Goal: Share content: Share content

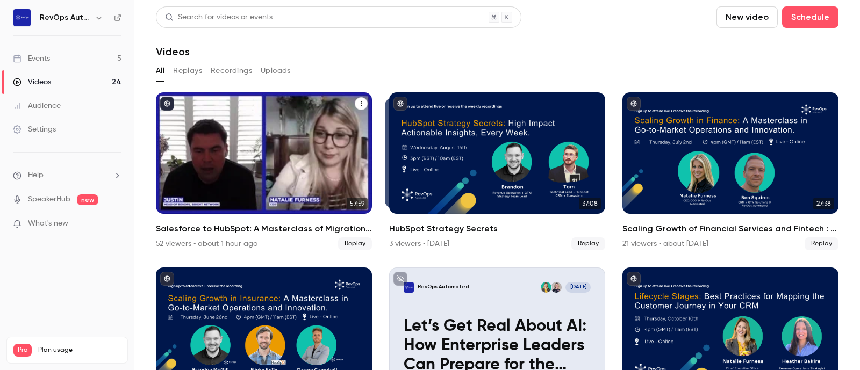
click at [258, 226] on h2 "Salesforce to HubSpot: A Masterclass of Migration Planning and Tactics" at bounding box center [264, 229] width 216 height 13
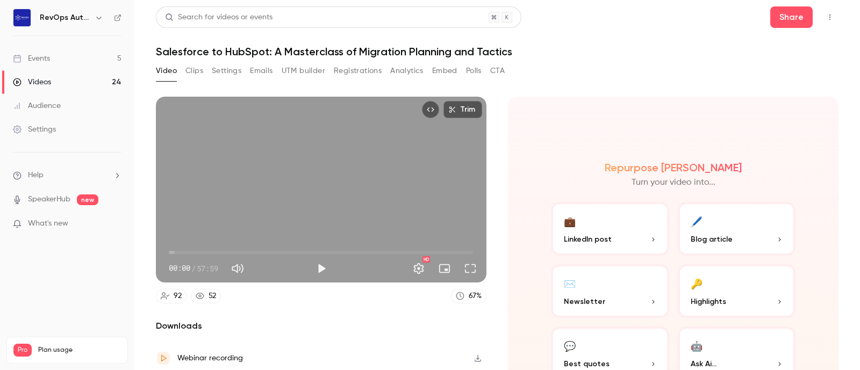
click at [480, 73] on button "Polls" at bounding box center [474, 70] width 16 height 17
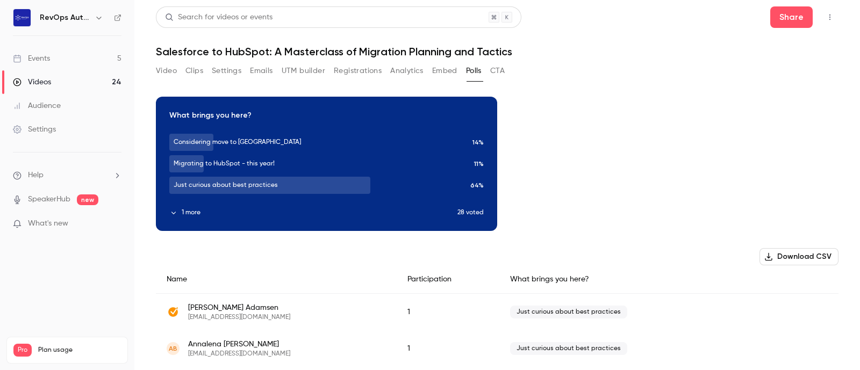
click at [170, 71] on button "Video" at bounding box center [166, 70] width 21 height 17
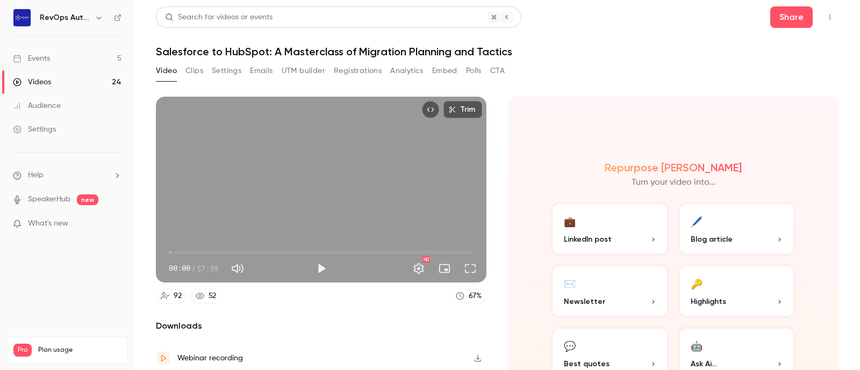
click at [608, 246] on button "💼 LinkedIn post" at bounding box center [610, 229] width 118 height 54
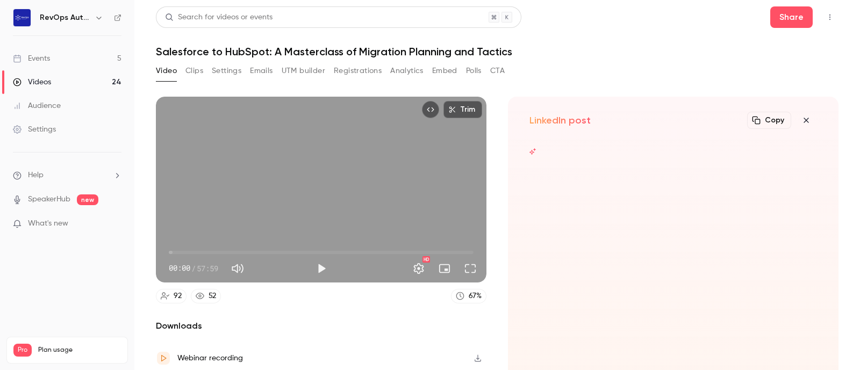
scroll to position [72, 0]
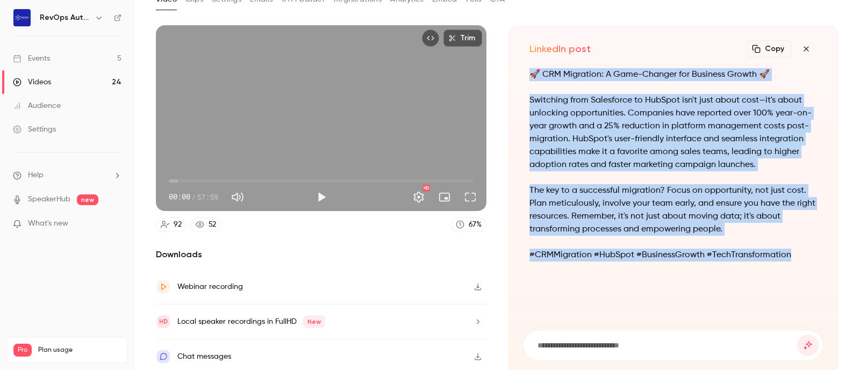
drag, startPoint x: 790, startPoint y: 260, endPoint x: 526, endPoint y: 65, distance: 328.7
click at [526, 65] on div "LinkedIn post Copy Turn your video into... 🚀 CRM Migration: A Game-Changer for …" at bounding box center [673, 199] width 331 height 349
copy div "🚀 CRM Migration: A Game-Changer for Business Growth 🚀 Switching from Salesforce…"
click at [584, 286] on div "🚀 CRM Migration: A Game-Changer for Business Growth 🚀 Switching from Salesforce…" at bounding box center [673, 192] width 301 height 249
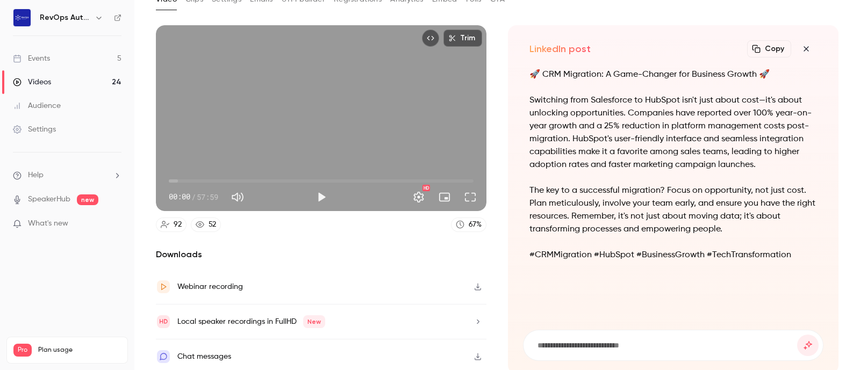
click at [799, 53] on button "button" at bounding box center [807, 49] width 22 height 22
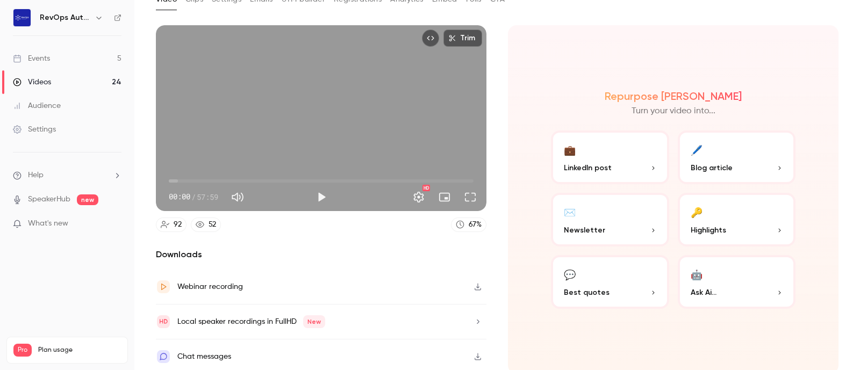
click at [619, 278] on button "💬 Best quotes" at bounding box center [610, 282] width 118 height 54
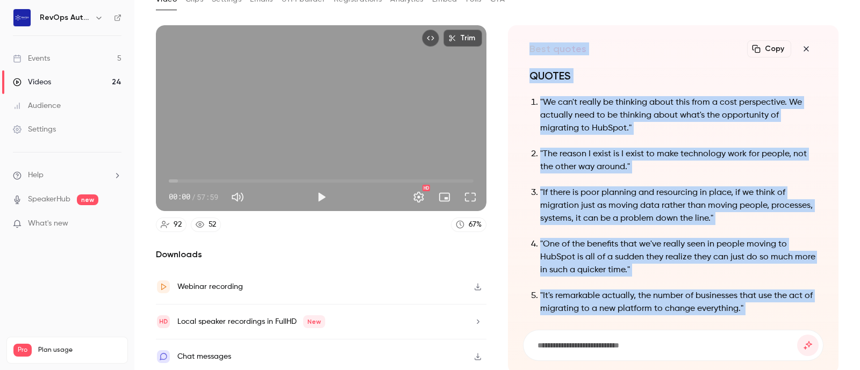
scroll to position [-104, 0]
drag, startPoint x: 604, startPoint y: 296, endPoint x: 522, endPoint y: 95, distance: 217.3
click at [523, 95] on div "QUOTES "We can't really be thinking about this from a cost perspective. We actu…" at bounding box center [673, 192] width 301 height 249
copy ol ""We can't really be thinking about this from a cost perspective. We actually ne…"
click at [560, 218] on p ""If there is poor planning and resourcing in place, if we think of migration ju…" at bounding box center [678, 206] width 277 height 39
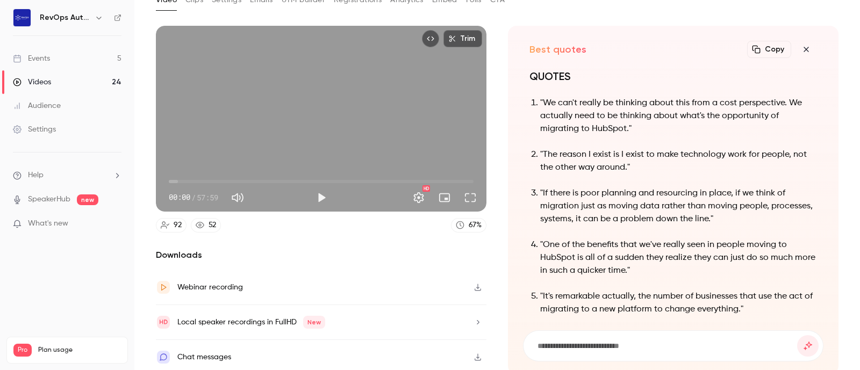
scroll to position [0, 0]
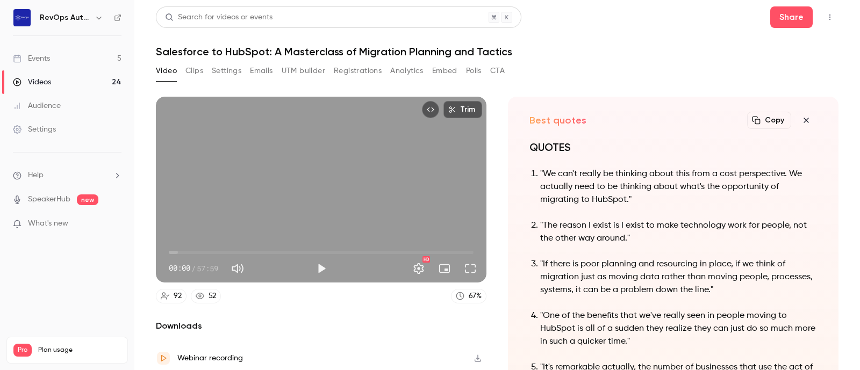
click at [355, 75] on button "Registrations" at bounding box center [358, 70] width 48 height 17
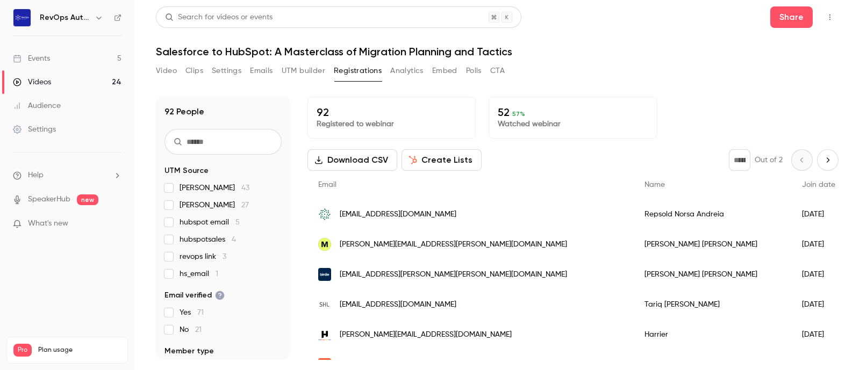
click at [194, 75] on button "Clips" at bounding box center [195, 70] width 18 height 17
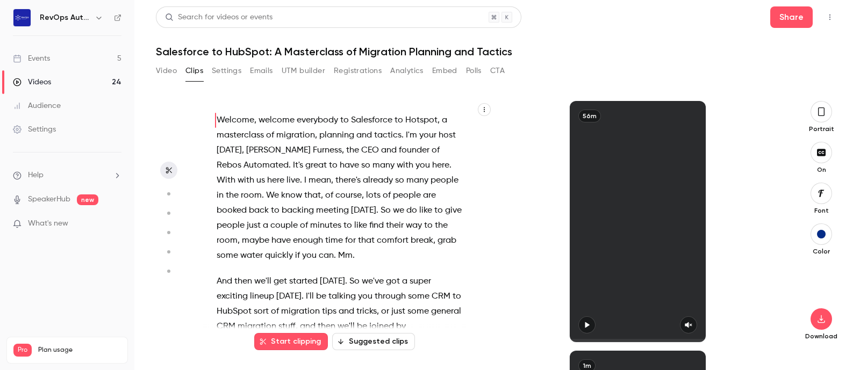
click at [52, 80] on link "Videos 24" at bounding box center [67, 82] width 134 height 24
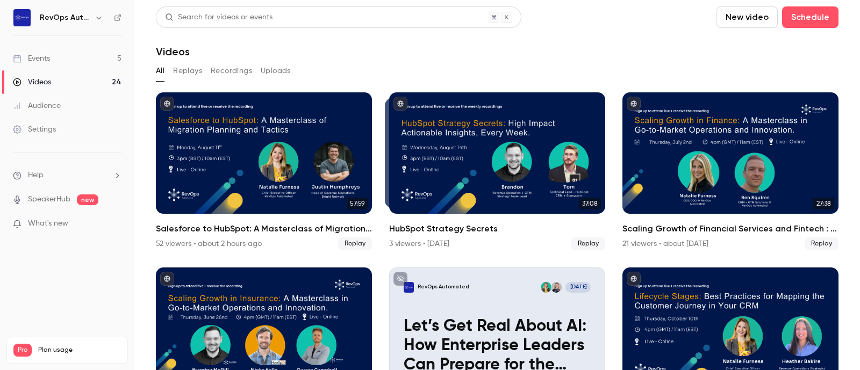
click at [186, 68] on button "Replays" at bounding box center [187, 70] width 29 height 17
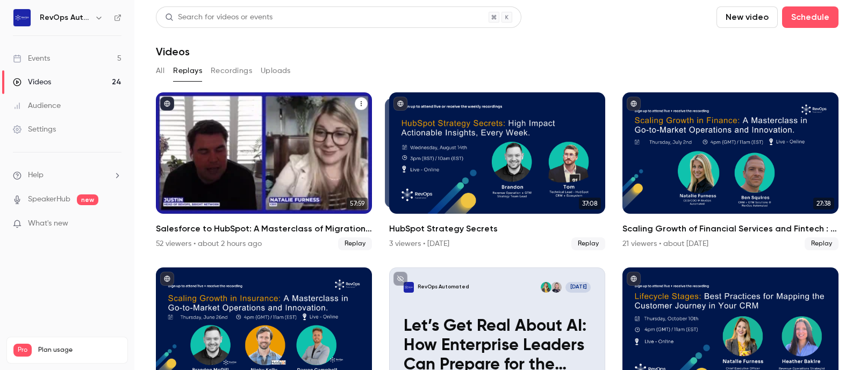
click at [269, 172] on div "Salesforce to HubSpot: A Masterclass of Migration Planning and Tactics" at bounding box center [264, 153] width 216 height 122
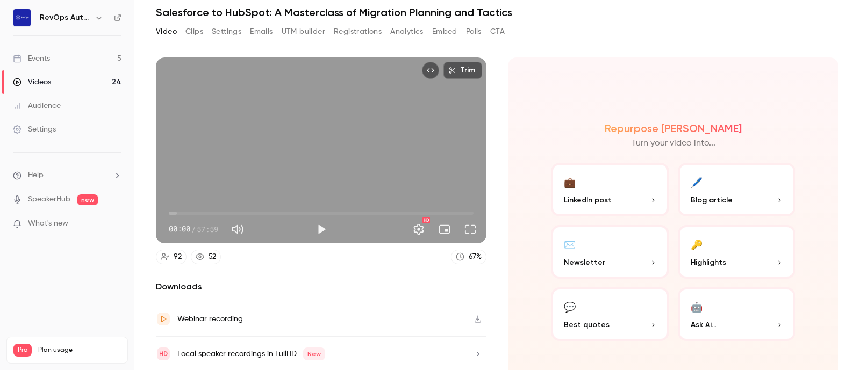
scroll to position [72, 0]
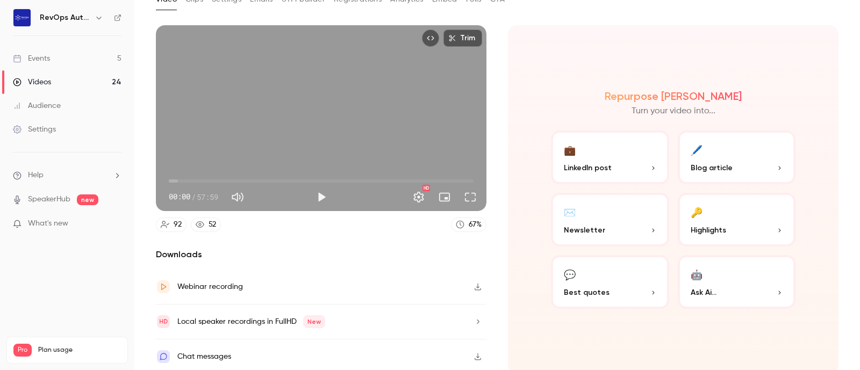
click at [193, 284] on div "Webinar recording" at bounding box center [210, 287] width 66 height 13
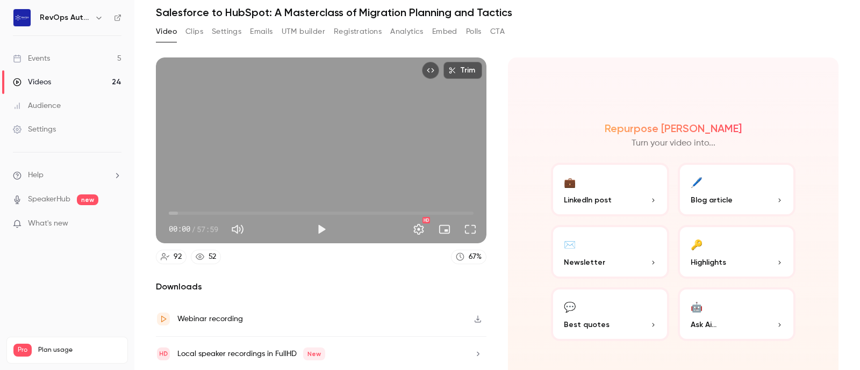
scroll to position [0, 0]
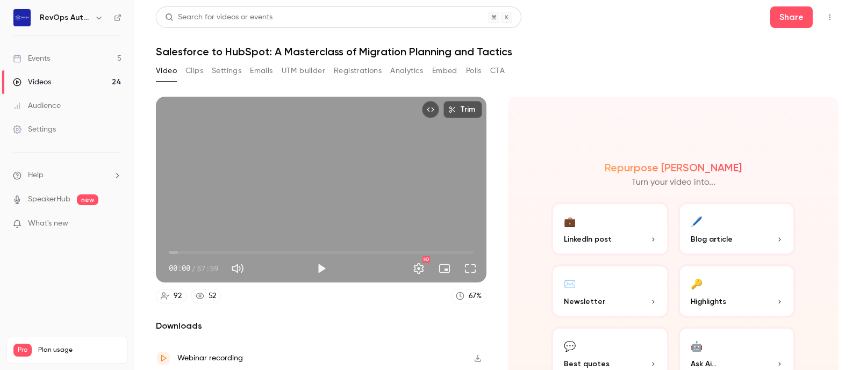
click at [163, 70] on button "Video" at bounding box center [166, 70] width 21 height 17
click at [795, 20] on button "Share" at bounding box center [792, 17] width 42 height 22
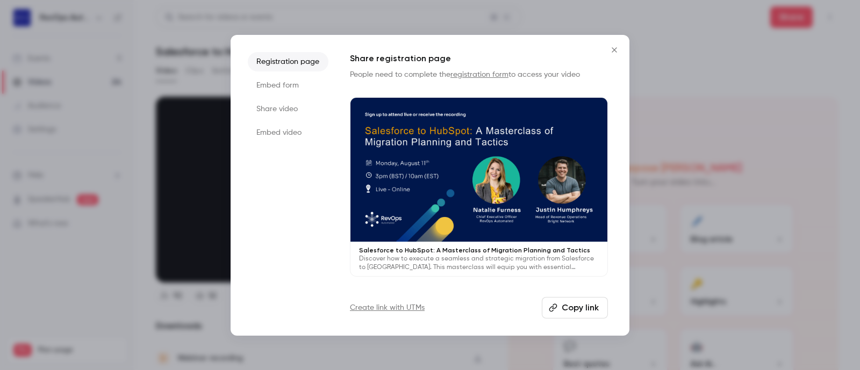
click at [580, 305] on button "Copy link" at bounding box center [575, 308] width 66 height 22
click at [614, 53] on icon "Close" at bounding box center [614, 50] width 13 height 9
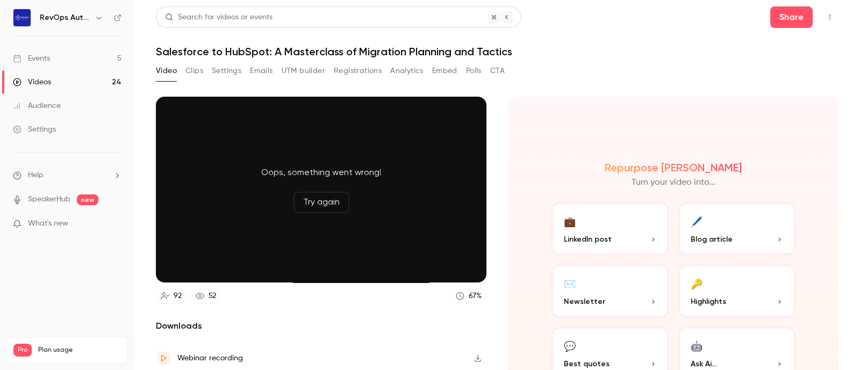
click at [189, 67] on button "Clips" at bounding box center [195, 70] width 18 height 17
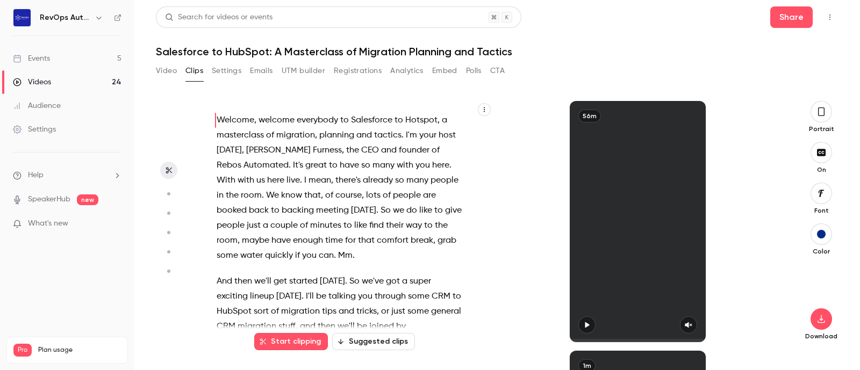
click at [383, 344] on button "Suggested clips" at bounding box center [373, 341] width 83 height 17
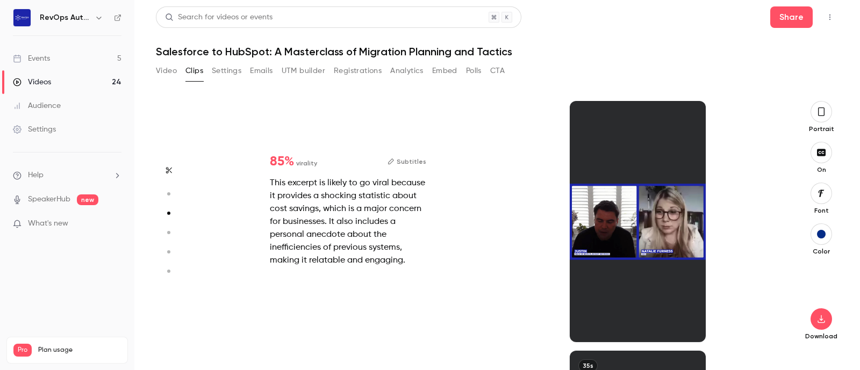
scroll to position [500, 0]
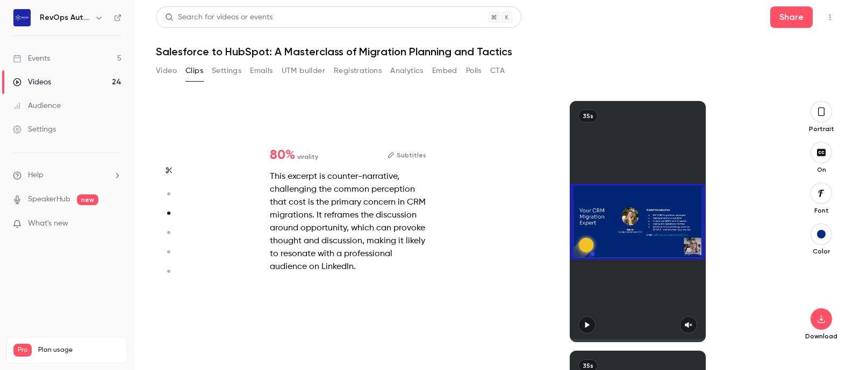
type input "*"
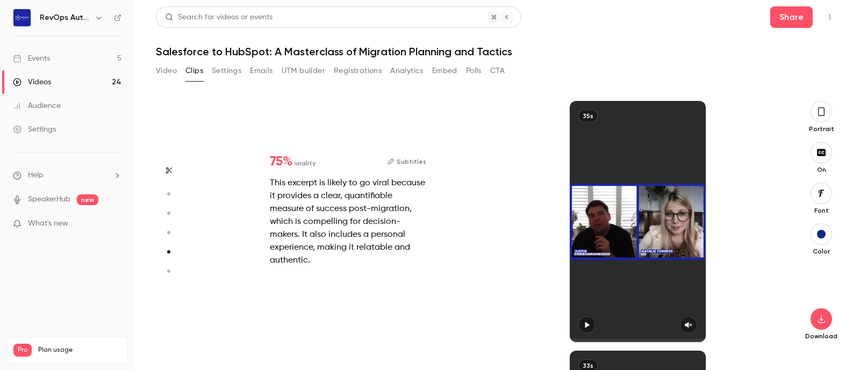
scroll to position [1000, 0]
click at [586, 323] on div at bounding box center [638, 221] width 136 height 241
click at [647, 208] on div at bounding box center [638, 221] width 136 height 241
click at [585, 326] on div at bounding box center [638, 221] width 136 height 241
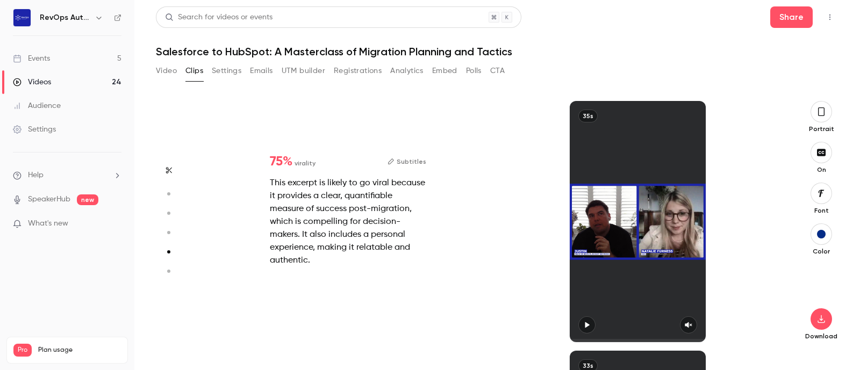
click at [585, 326] on div at bounding box center [638, 221] width 136 height 241
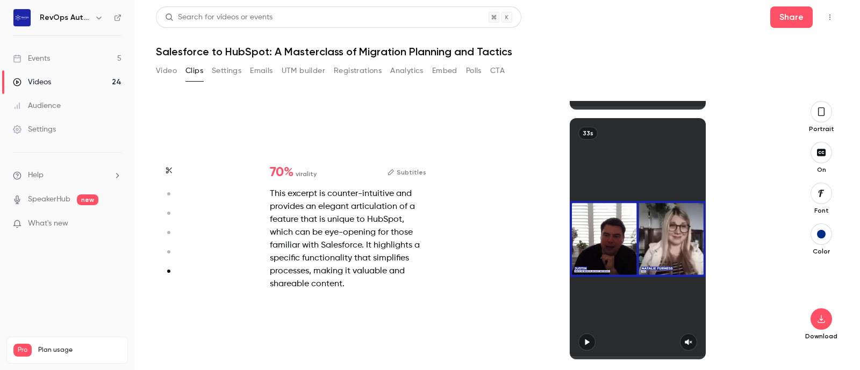
scroll to position [1234, 0]
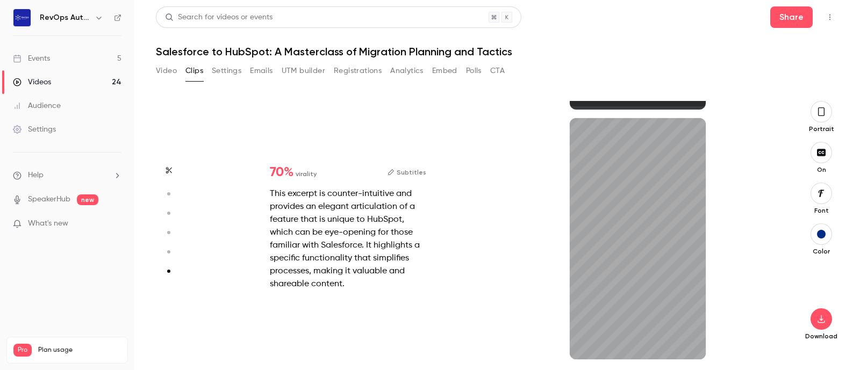
type input "*"
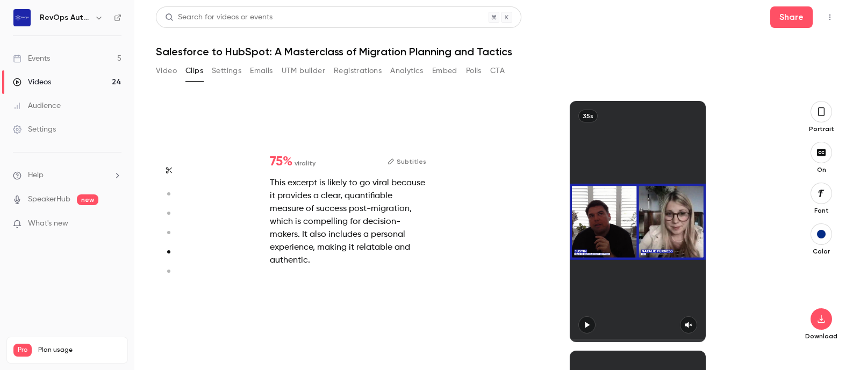
scroll to position [1000, 0]
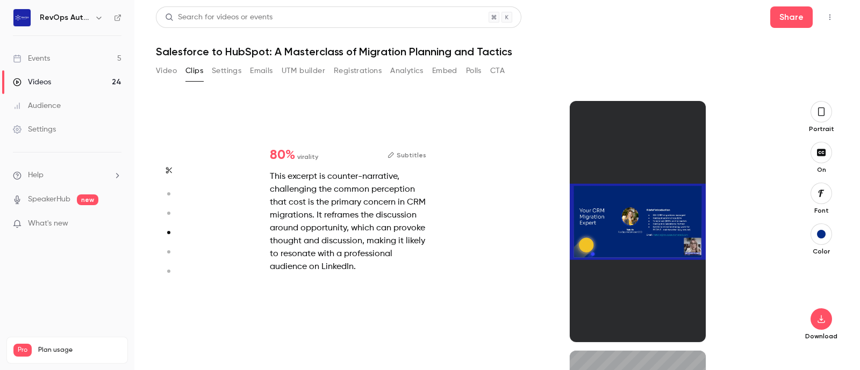
type input "*"
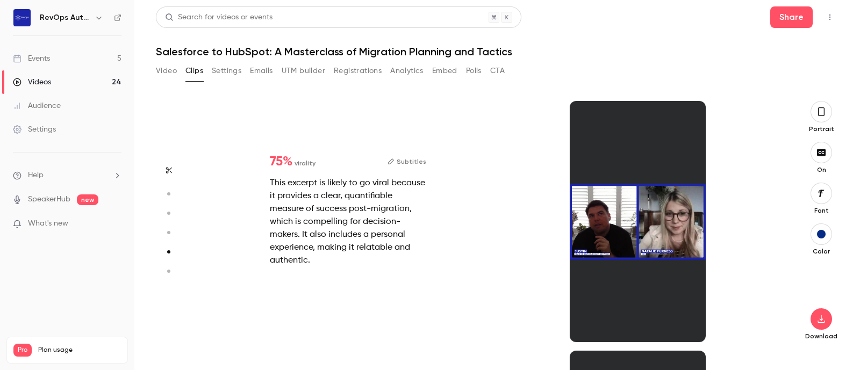
drag, startPoint x: 721, startPoint y: 218, endPoint x: 723, endPoint y: 193, distance: 24.9
click at [723, 193] on div "35s" at bounding box center [638, 221] width 290 height 241
click at [601, 225] on div at bounding box center [638, 221] width 136 height 241
click at [823, 320] on icon "button" at bounding box center [821, 319] width 13 height 9
